Goal: Navigation & Orientation: Find specific page/section

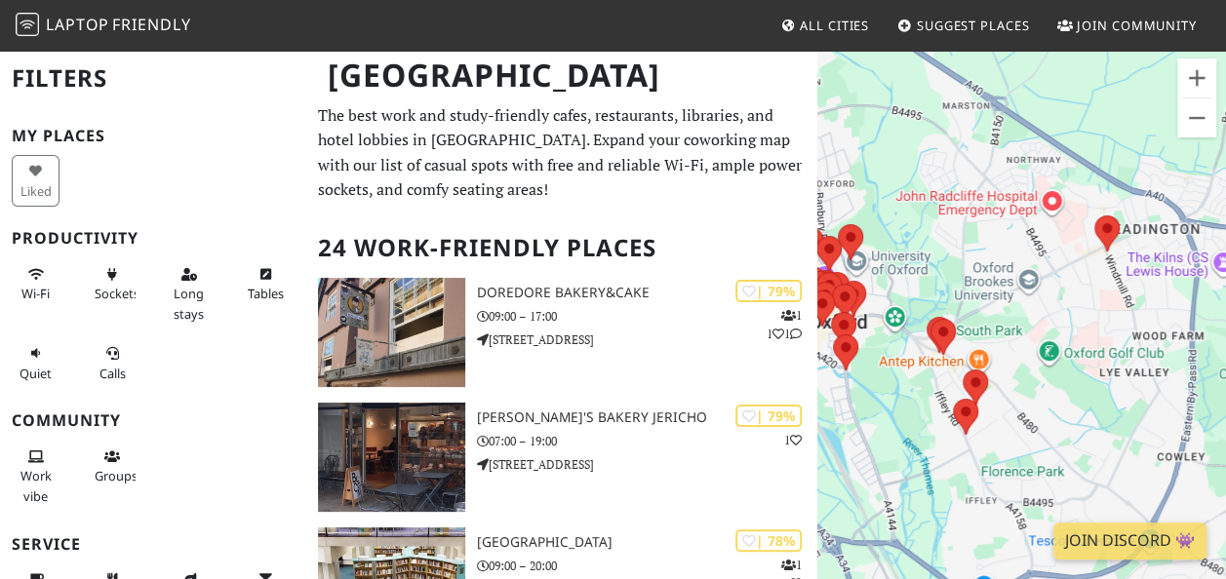
click at [1135, 364] on div "To navigate, press the arrow keys." at bounding box center [1021, 338] width 409 height 579
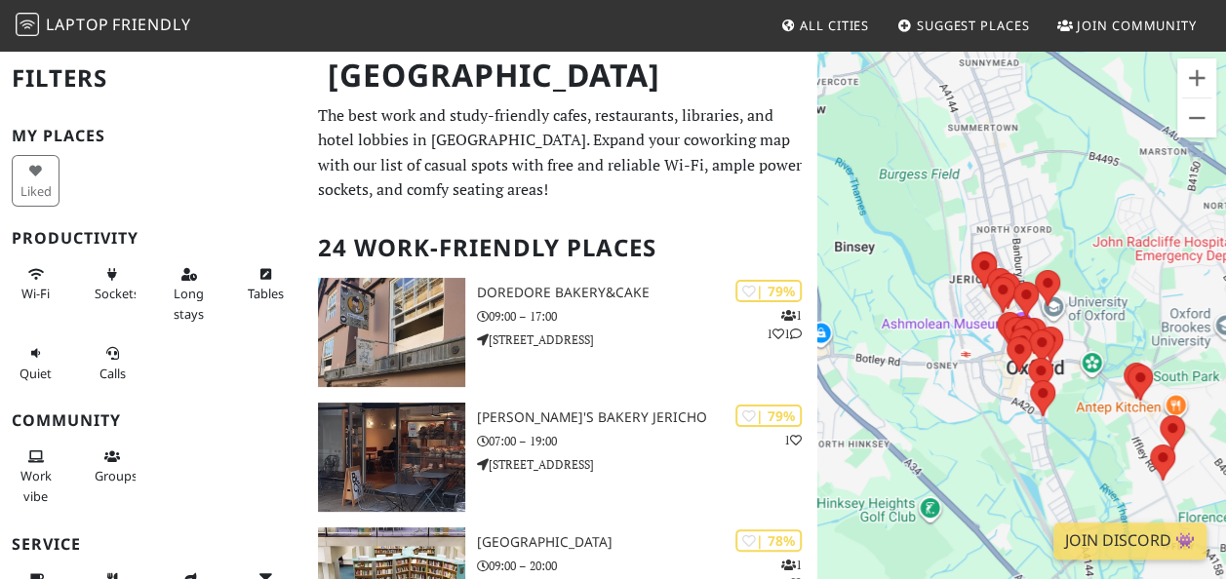
drag, startPoint x: 919, startPoint y: 256, endPoint x: 1135, endPoint y: 305, distance: 222.2
click at [1135, 305] on div "To navigate, press the arrow keys." at bounding box center [1021, 338] width 409 height 579
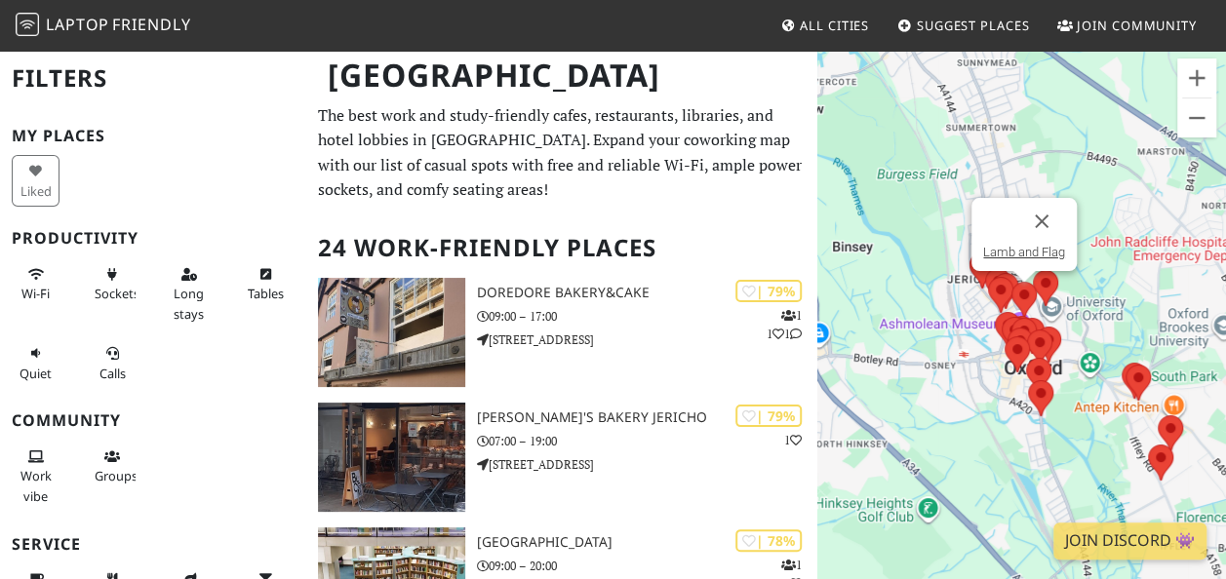
click at [1024, 309] on img at bounding box center [1024, 300] width 25 height 36
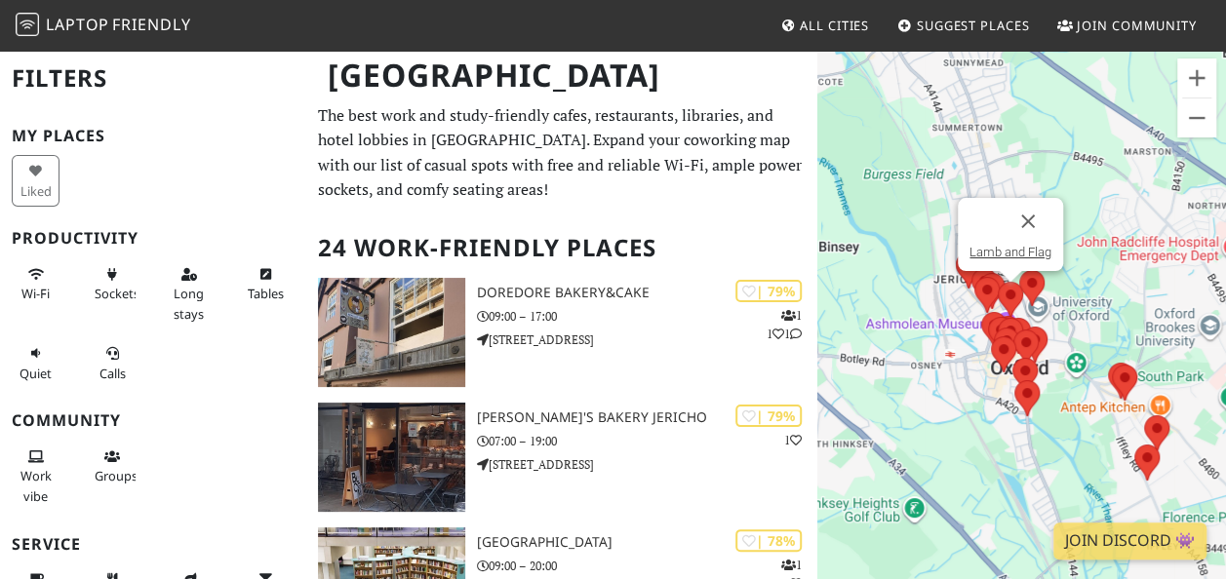
click at [1038, 318] on div "To navigate, press the arrow keys. Lamb and Flag" at bounding box center [1021, 338] width 409 height 579
click at [1183, 82] on button "Zoom in" at bounding box center [1196, 78] width 39 height 39
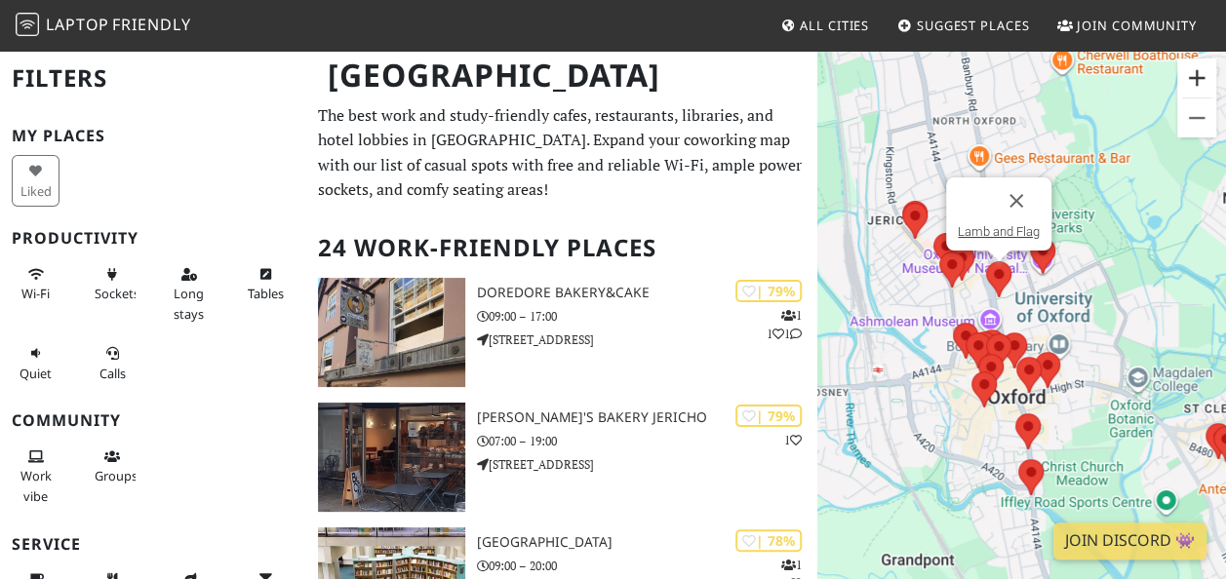
click at [1185, 86] on button "Zoom in" at bounding box center [1196, 78] width 39 height 39
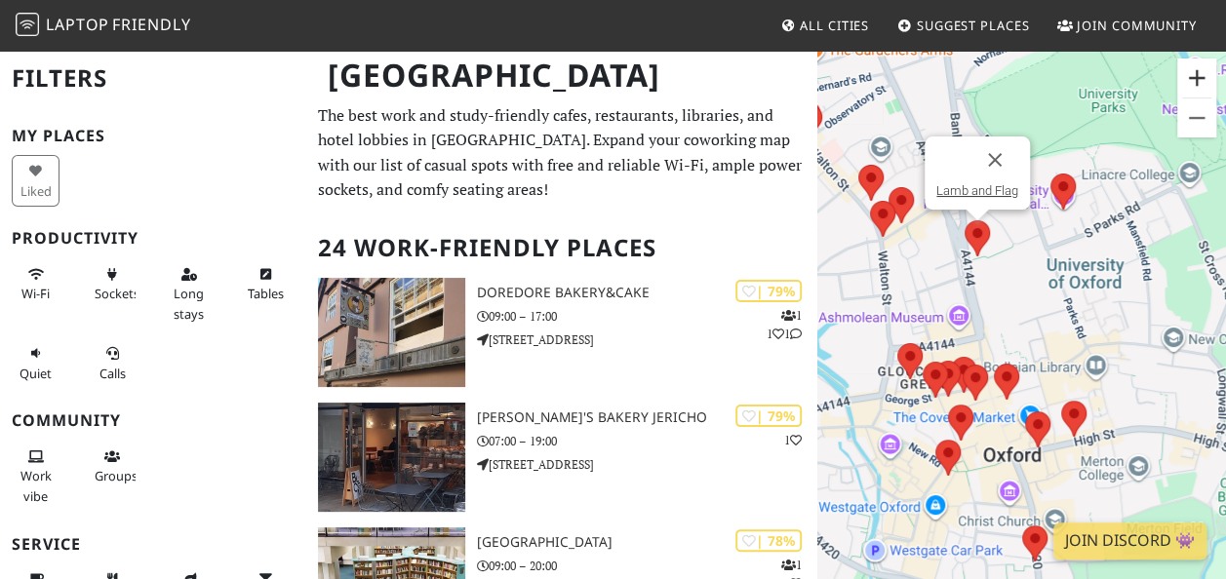
click at [1185, 91] on button "Zoom in" at bounding box center [1196, 78] width 39 height 39
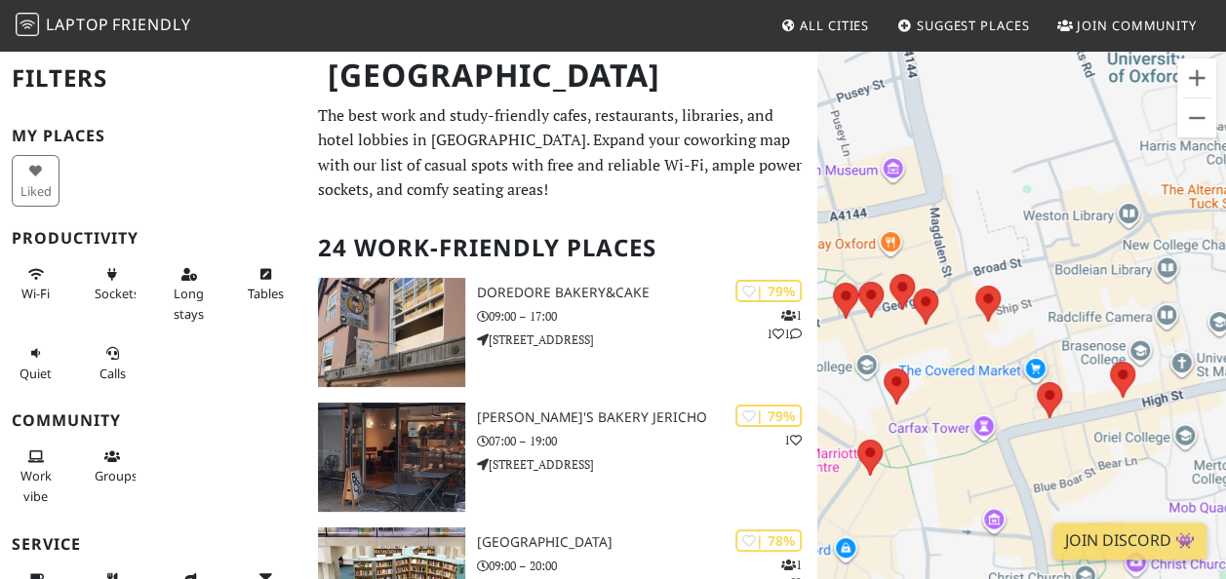
drag, startPoint x: 954, startPoint y: 301, endPoint x: 958, endPoint y: 197, distance: 104.4
click at [958, 197] on div "To navigate, press the arrow keys. Lamb and Flag" at bounding box center [1021, 338] width 409 height 579
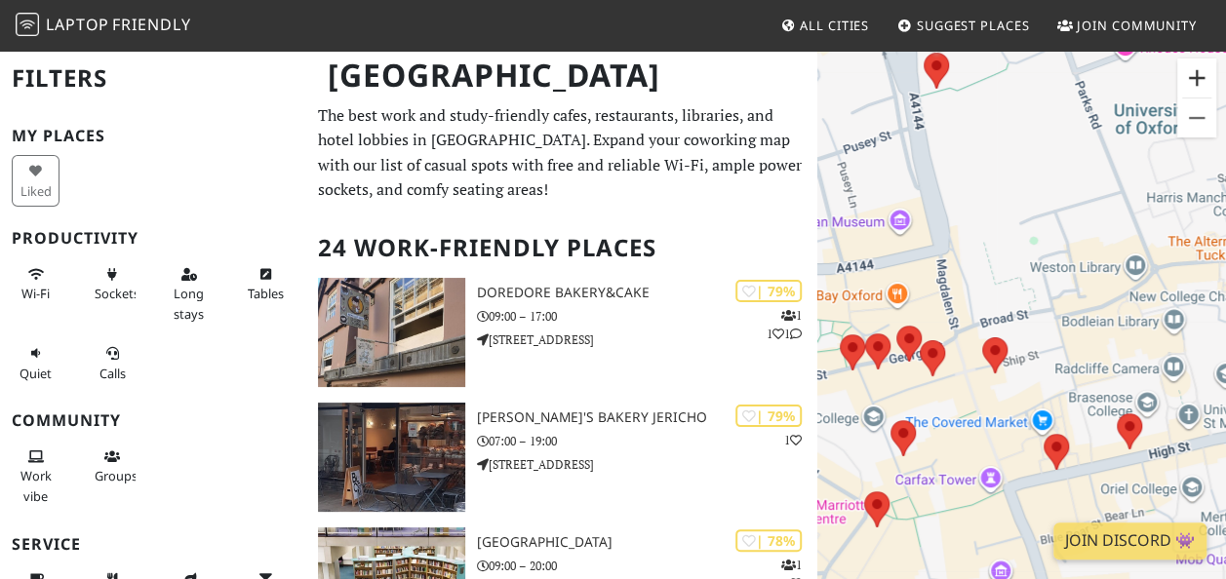
click at [1196, 74] on button "Zoom in" at bounding box center [1196, 78] width 39 height 39
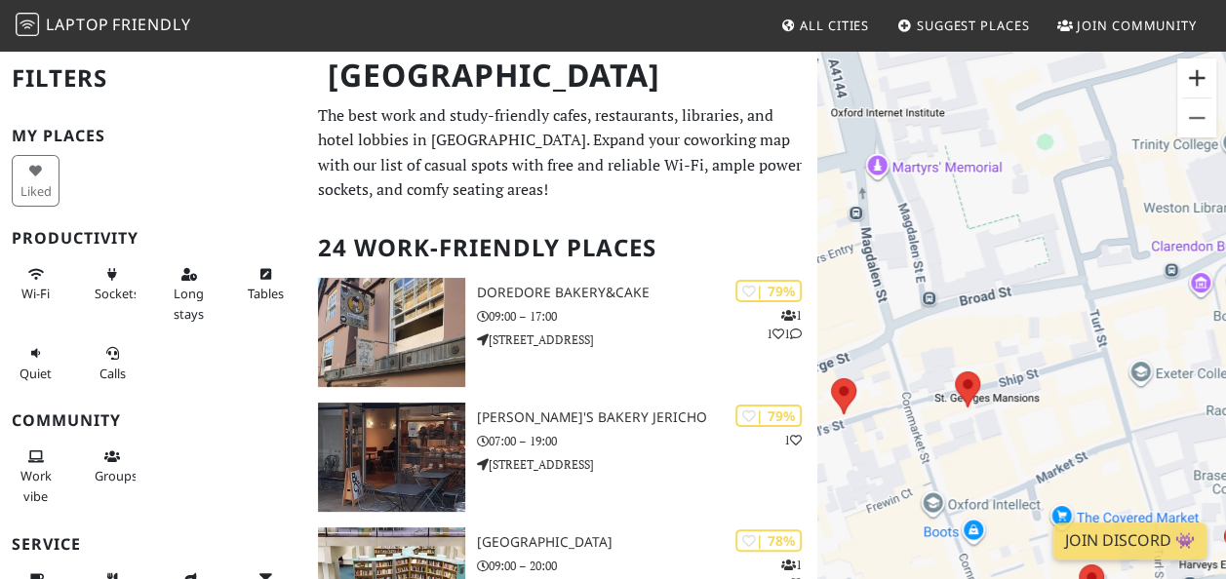
click at [1196, 74] on button "Zoom in" at bounding box center [1196, 78] width 39 height 39
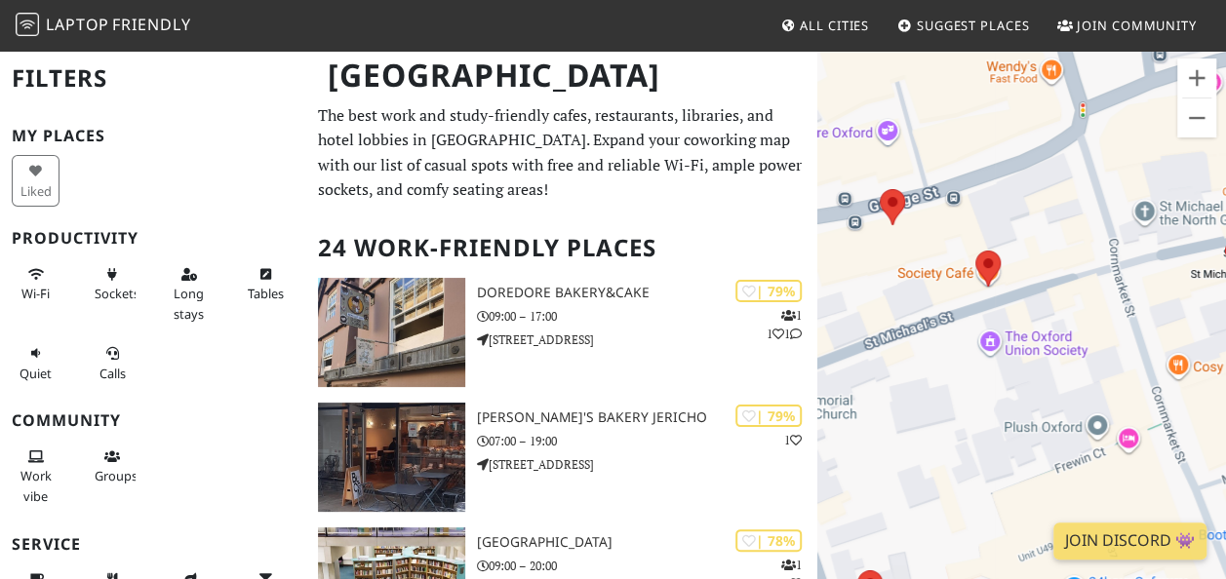
drag, startPoint x: 910, startPoint y: 335, endPoint x: 1244, endPoint y: 129, distance: 392.0
click at [1225, 129] on html "Laptop Friendly All Cities Suggest Places Join Community [GEOGRAPHIC_DATA] Filt…" at bounding box center [613, 289] width 1226 height 579
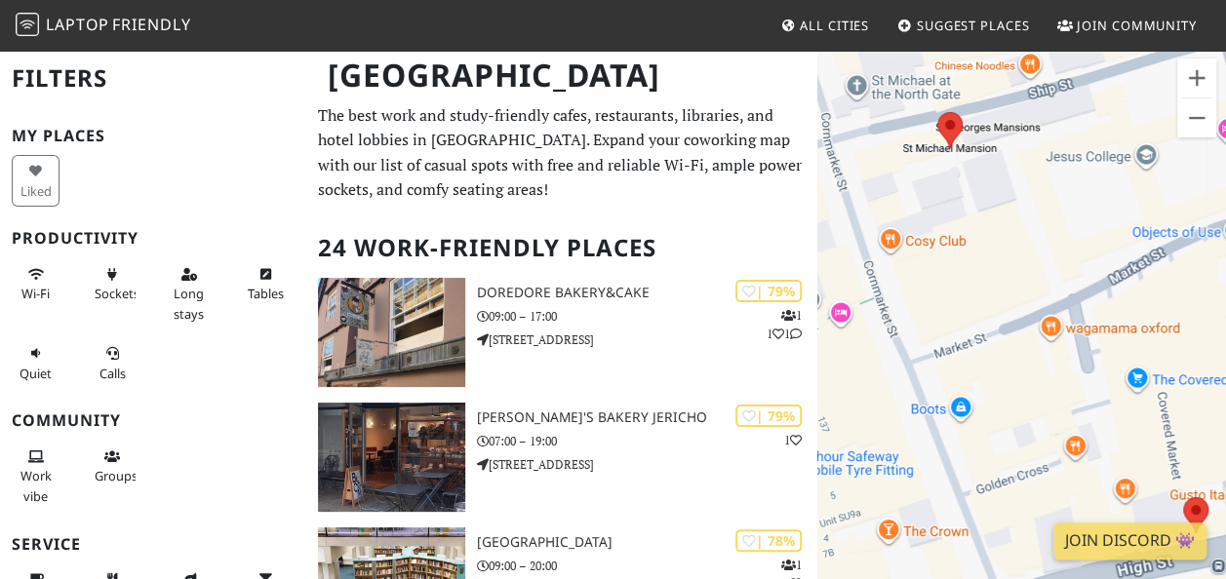
drag, startPoint x: 1003, startPoint y: 208, endPoint x: 573, endPoint y: 4, distance: 476.0
